Goal: Information Seeking & Learning: Learn about a topic

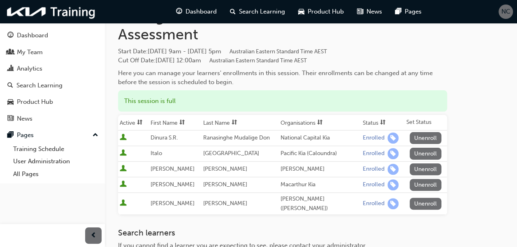
scroll to position [41, 0]
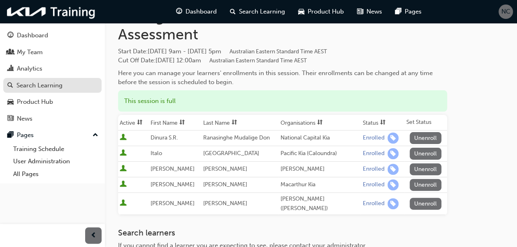
click at [46, 89] on div "Search Learning" at bounding box center [39, 85] width 46 height 9
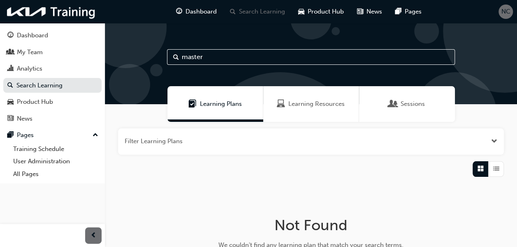
click at [321, 105] on span "Learning Resources" at bounding box center [316, 103] width 56 height 9
